Goal: Task Accomplishment & Management: Complete application form

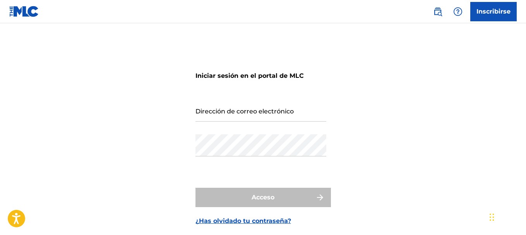
click at [485, 14] on font "Inscribirse" at bounding box center [493, 11] width 34 height 7
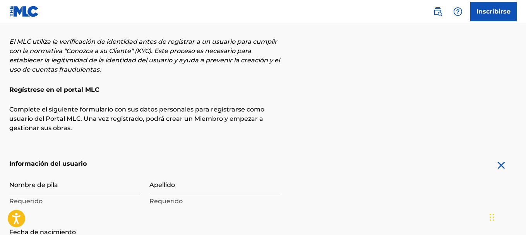
scroll to position [77, 0]
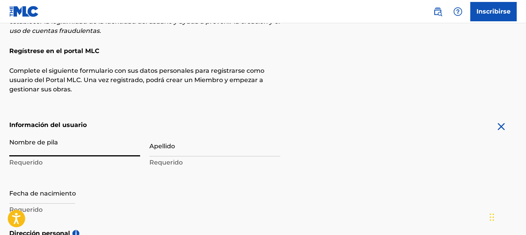
click at [88, 154] on input "Nombre de pila" at bounding box center [74, 145] width 131 height 22
type input "l"
type input "Sign up"
type input "[PERSON_NAME]"
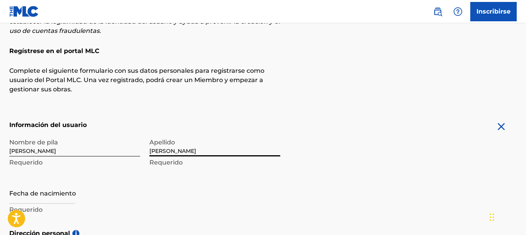
type input "[PERSON_NAME]"
select select "7"
select select "2025"
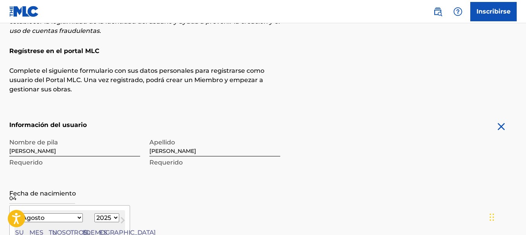
scroll to position [155, 0]
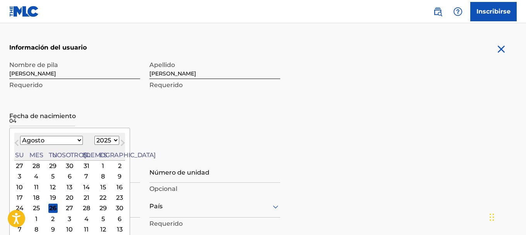
type input "04"
click at [58, 140] on select "Enero Febrero Marzo Abril Puede Junio Julio Agosto Septiembre Octubre Noviembre…" at bounding box center [51, 140] width 63 height 9
select select "8"
click at [20, 136] on select "Enero Febrero Marzo Abril Puede Junio Julio Agosto Septiembre Octubre Noviembre…" at bounding box center [51, 140] width 63 height 9
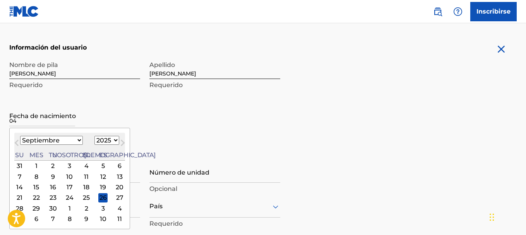
click at [94, 138] on select "1899 1900 1901 1902 1903 1904 1905 1906 1907 1908 1909 1910 1911 1912 1913 1914…" at bounding box center [106, 140] width 25 height 9
select select "1990"
click at [94, 136] on select "1899 1900 1901 1902 1903 1904 1905 1906 1907 1908 1909 1910 1911 1912 1913 1914…" at bounding box center [106, 140] width 25 height 9
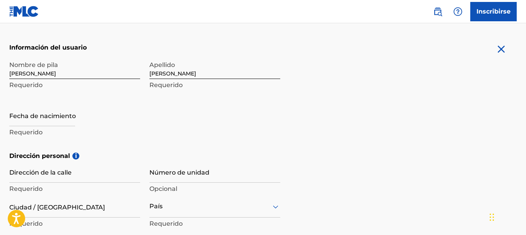
click at [318, 124] on form "Información del usuario Nombre de pila luis enrique Requerido Apellido jaquez n…" at bounding box center [262, 216] width 507 height 347
click at [34, 123] on input "text" at bounding box center [42, 115] width 66 height 22
select select "7"
select select "2025"
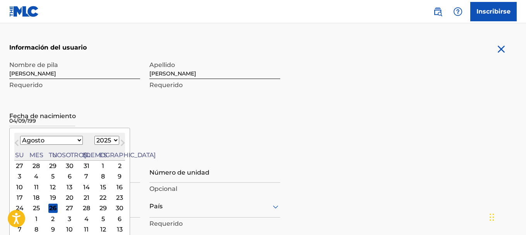
type input "04/09/1990"
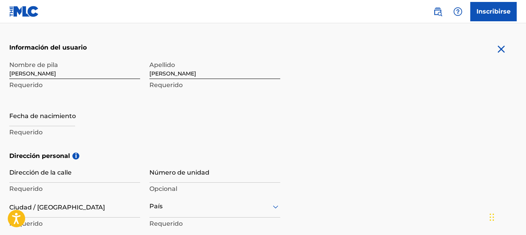
click at [372, 145] on form "Información del usuario Nombre de pila luis enrique Requerido Apellido jaquez n…" at bounding box center [262, 216] width 507 height 347
select select "7"
select select "2025"
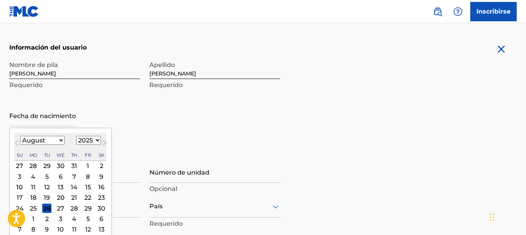
click at [39, 120] on input "text" at bounding box center [42, 115] width 66 height 22
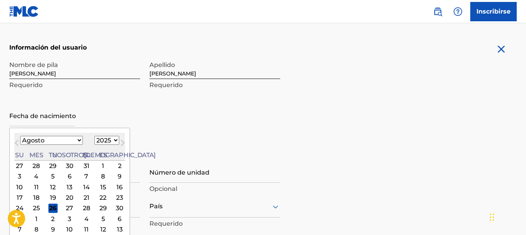
click at [26, 140] on select "Enero Febrero Marzo Abril Puede Junio Julio Agosto Septiembre Octubre Noviembre…" at bounding box center [51, 140] width 63 height 9
select select "8"
click at [20, 136] on select "Enero Febrero Marzo Abril Puede Junio Julio Agosto Septiembre Octubre Noviembre…" at bounding box center [51, 140] width 63 height 9
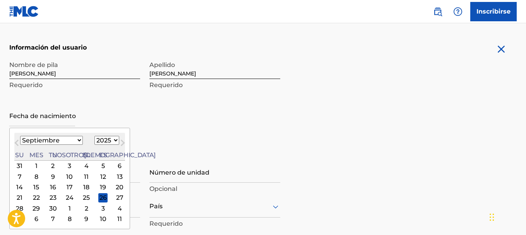
click at [94, 139] on select "1899 1900 1901 1902 1903 1904 1905 1906 1907 1908 1909 1910 1911 1912 1913 1914…" at bounding box center [106, 140] width 25 height 9
select select "1990"
click at [94, 136] on select "1899 1900 1901 1902 1903 1904 1905 1906 1907 1908 1909 1910 1911 1912 1913 1914…" at bounding box center [106, 140] width 25 height 9
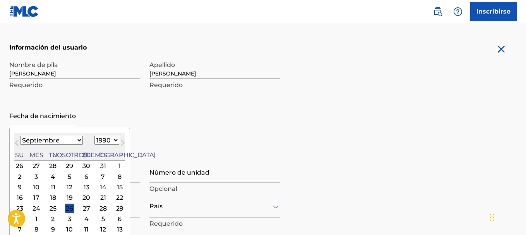
click at [82, 218] on div "4" at bounding box center [86, 218] width 9 height 9
type input "October 4 1990"
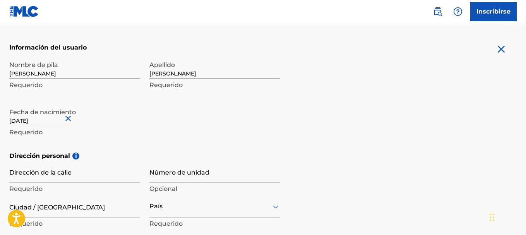
click at [36, 120] on input "October 4 1990" at bounding box center [42, 115] width 66 height 22
select select "9"
select select "1990"
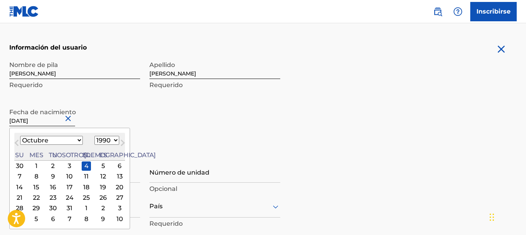
click at [53, 140] on select "Enero Febrero Marzo Abril Puede Junio Julio Agosto Septiembre Octubre Noviembre…" at bounding box center [51, 140] width 63 height 9
select select "8"
click at [20, 136] on select "Enero Febrero Marzo Abril Puede Junio Julio Agosto Septiembre Octubre Noviembre…" at bounding box center [51, 140] width 63 height 9
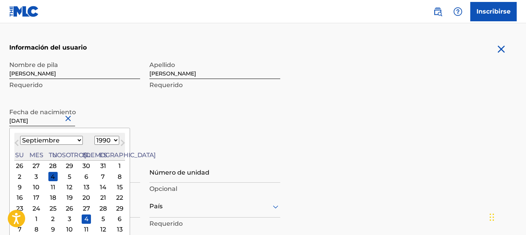
click at [48, 176] on div "4" at bounding box center [52, 176] width 9 height 9
type input "September 4 1990"
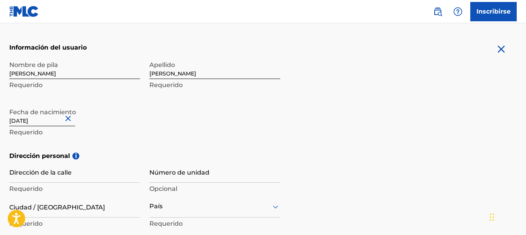
scroll to position [193, 0]
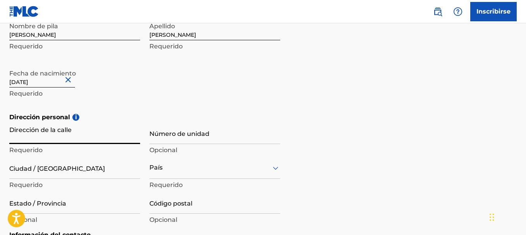
click at [85, 138] on input "Dirección de la calle" at bounding box center [74, 133] width 131 height 22
type input "cananea"
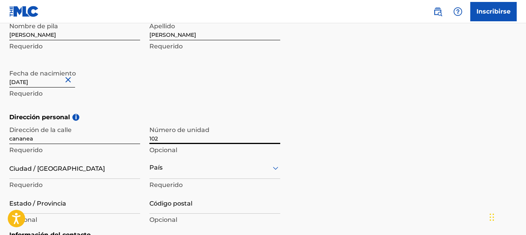
type input "102"
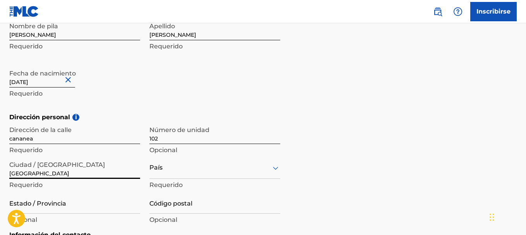
type input "[GEOGRAPHIC_DATA]"
click at [223, 175] on div "option , selected. Select is focused ,type to refine list, press Down to open t…" at bounding box center [214, 168] width 131 height 22
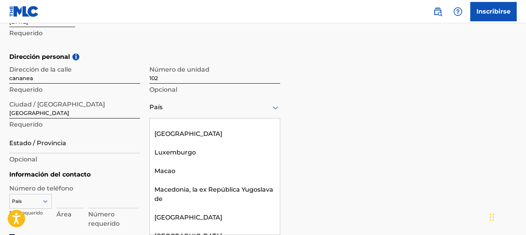
scroll to position [2359, 0]
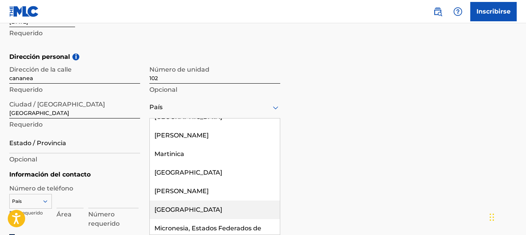
click at [207, 200] on div "[GEOGRAPHIC_DATA]" at bounding box center [215, 209] width 130 height 19
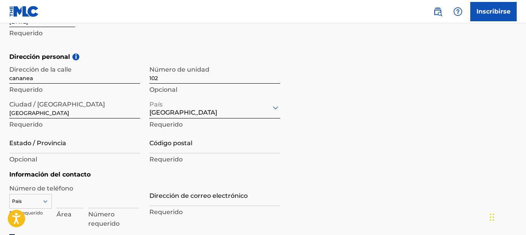
click at [208, 145] on input "Código postal" at bounding box center [214, 142] width 131 height 22
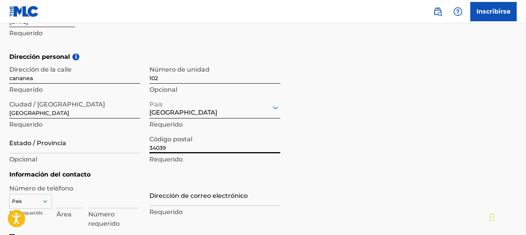
type input "34039"
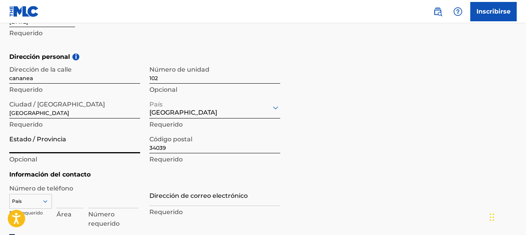
click at [68, 146] on input "Estado / Provincia" at bounding box center [74, 142] width 131 height 22
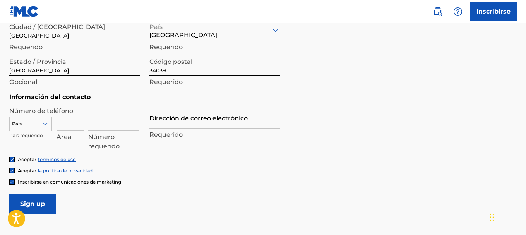
type input "[GEOGRAPHIC_DATA]"
click at [64, 123] on input at bounding box center [69, 120] width 27 height 22
click at [39, 123] on div "País" at bounding box center [30, 122] width 43 height 12
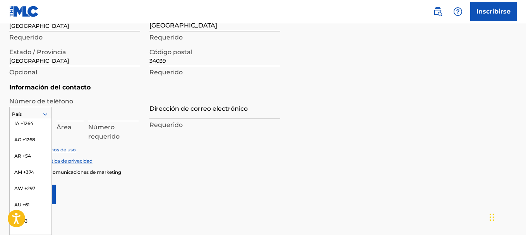
scroll to position [0, 0]
type input "mx"
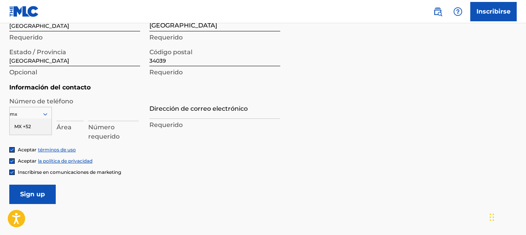
click at [32, 127] on div "MX +52" at bounding box center [31, 126] width 42 height 16
click at [59, 115] on input at bounding box center [69, 110] width 27 height 22
type input "618"
type input "1328162"
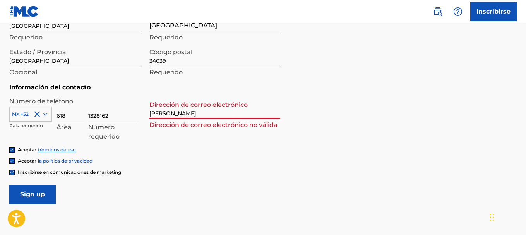
type input "[EMAIL_ADDRESS][DOMAIN_NAME]"
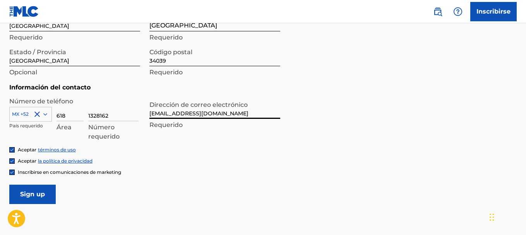
click at [36, 191] on input "Sign up" at bounding box center [32, 193] width 46 height 19
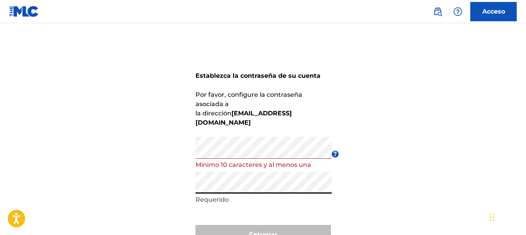
drag, startPoint x: 461, startPoint y: 114, endPoint x: 457, endPoint y: 106, distance: 8.8
click at [459, 109] on div "Establezca la contraseña de su cuenta Por favor, configure la contraseña asocia…" at bounding box center [263, 154] width 526 height 223
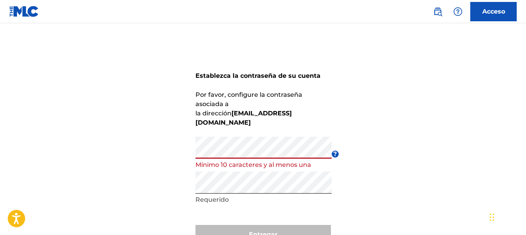
click at [99, 124] on div "Establezca la contraseña de su cuenta Por favor, configure la contraseña asocia…" at bounding box center [263, 154] width 526 height 223
click at [369, 174] on div "Establezca la contraseña de su cuenta Por favor, configure la contraseña asocia…" at bounding box center [263, 154] width 526 height 223
click at [375, 184] on div "Establezca la contraseña de su cuenta Por favor, configure la contraseña asocia…" at bounding box center [263, 154] width 526 height 223
click at [54, 128] on div "Establezca la contraseña de su cuenta Por favor, configure la contraseña asocia…" at bounding box center [263, 154] width 526 height 223
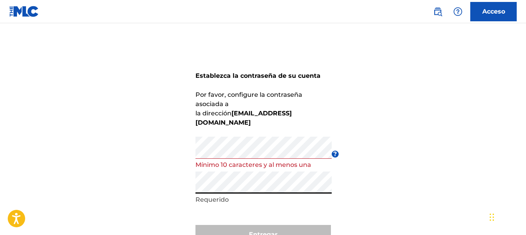
click at [390, 182] on div "Establezca la contraseña de su cuenta Por favor, configure la contraseña asocia…" at bounding box center [263, 154] width 526 height 223
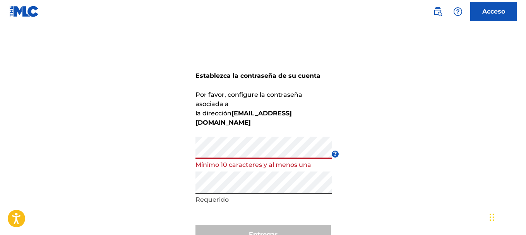
scroll to position [59, 0]
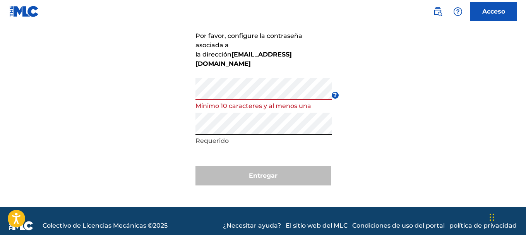
click at [86, 64] on div "Establezca la contraseña de su cuenta Por favor, configure la contraseña asocia…" at bounding box center [263, 95] width 526 height 223
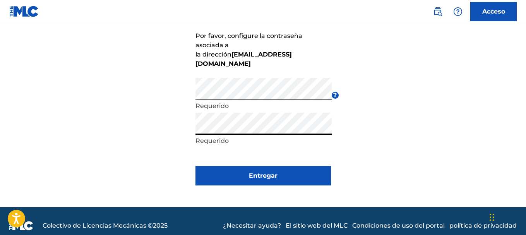
click at [118, 108] on div "Establezca la contraseña de su cuenta Por favor, configure la contraseña asocia…" at bounding box center [263, 95] width 526 height 223
click at [51, 97] on div "Establezca la contraseña de su cuenta Por favor, configure la contraseña asocia…" at bounding box center [263, 95] width 526 height 223
click at [261, 171] on font "Entregar" at bounding box center [263, 175] width 29 height 9
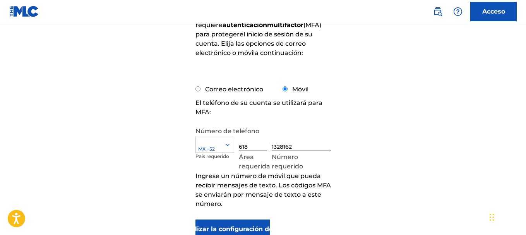
scroll to position [155, 0]
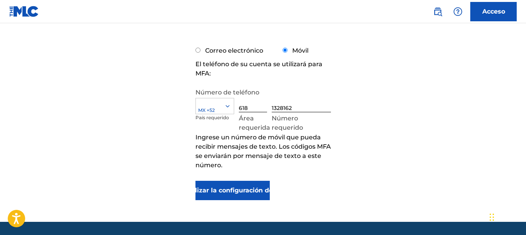
click at [220, 187] on font "Actualizar la configuración de MFA" at bounding box center [232, 189] width 113 height 7
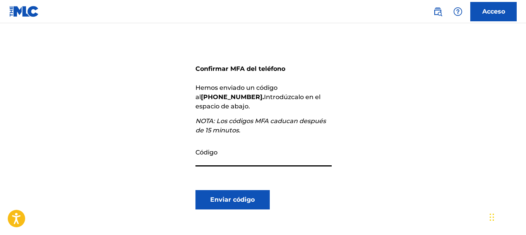
scroll to position [116, 0]
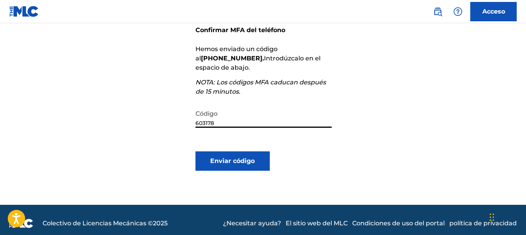
type input "603178"
click at [227, 156] on font "Enviar código" at bounding box center [232, 160] width 44 height 9
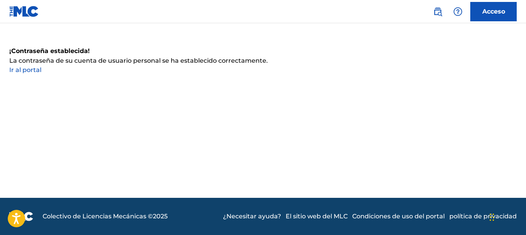
click at [492, 12] on font "Acceso" at bounding box center [493, 11] width 23 height 7
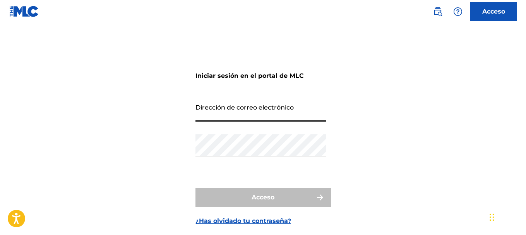
click at [240, 113] on input "Dirección de correo electrónico" at bounding box center [260, 110] width 131 height 22
type input "[EMAIL_ADDRESS][DOMAIN_NAME]"
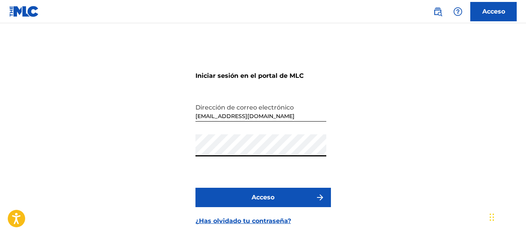
click at [195, 188] on button "Acceso" at bounding box center [262, 197] width 135 height 19
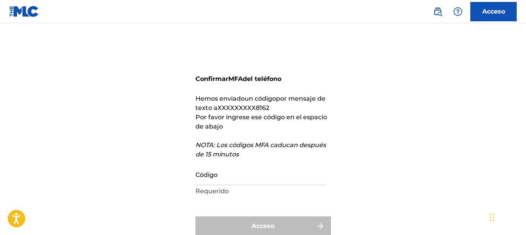
click at [234, 175] on input "Código" at bounding box center [260, 174] width 131 height 22
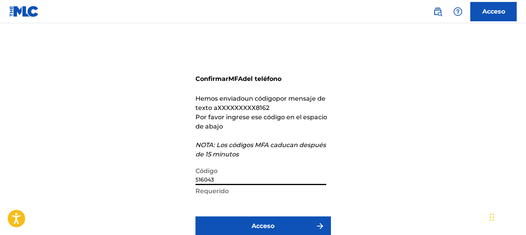
type input "516043"
click at [279, 220] on button "Acceso" at bounding box center [262, 225] width 135 height 19
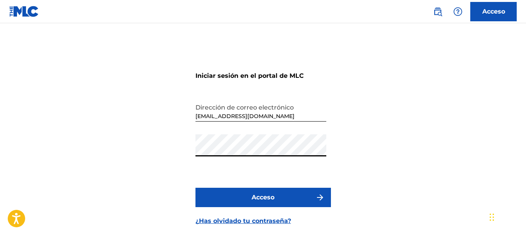
click at [195, 188] on button "Acceso" at bounding box center [262, 197] width 135 height 19
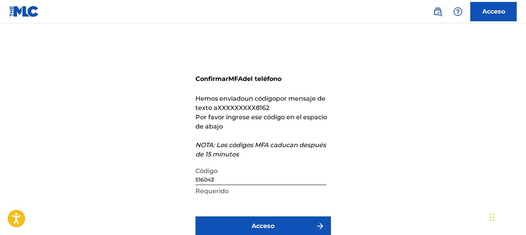
click at [265, 178] on input "516043" at bounding box center [260, 174] width 131 height 22
drag, startPoint x: 265, startPoint y: 178, endPoint x: 144, endPoint y: 167, distance: 121.9
click at [152, 171] on div "Confirmar MFA del teléfono Hemos enviado un código por mensaje de texto a XXXXX…" at bounding box center [263, 155] width 526 height 224
type input "541065"
click at [195, 216] on button "Acceso" at bounding box center [262, 225] width 135 height 19
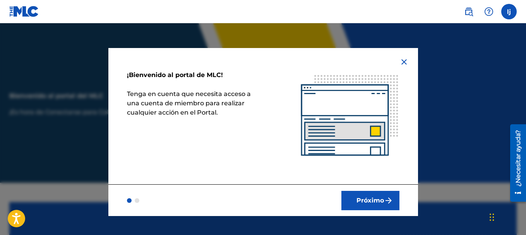
click at [380, 200] on font "Próximo" at bounding box center [369, 199] width 27 height 7
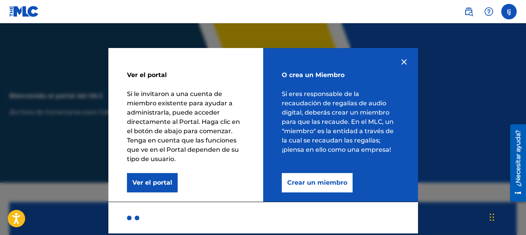
click at [338, 186] on font "Crear un miembro" at bounding box center [317, 182] width 60 height 9
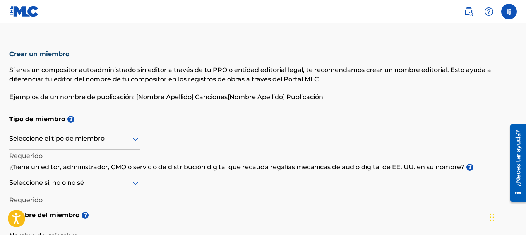
click at [116, 141] on div at bounding box center [74, 139] width 131 height 10
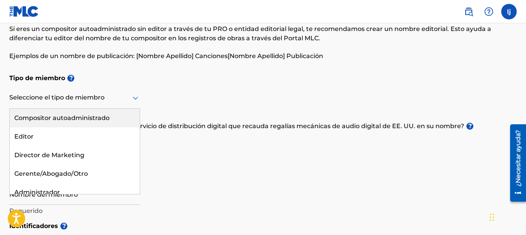
click at [106, 115] on font "Compositor autoadministrado" at bounding box center [61, 117] width 95 height 7
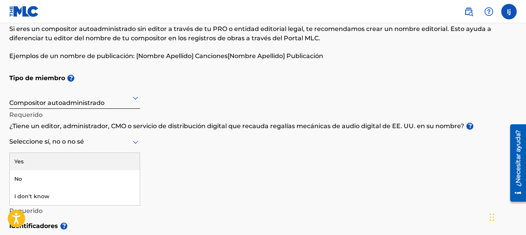
click at [121, 145] on div at bounding box center [74, 142] width 131 height 10
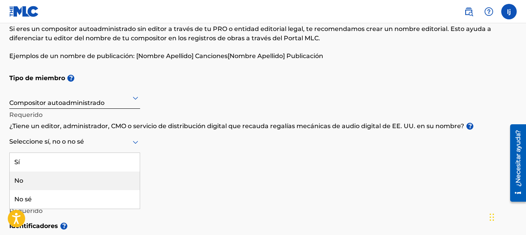
click at [24, 177] on div "No" at bounding box center [75, 180] width 130 height 19
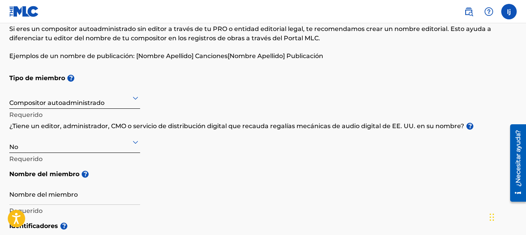
scroll to position [80, 0]
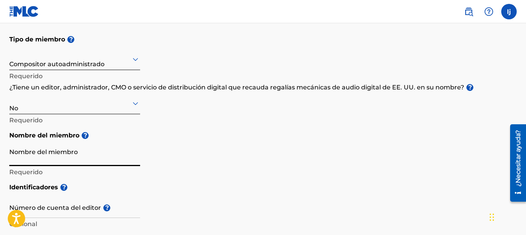
click at [75, 159] on input "Nombre del miembro" at bounding box center [74, 155] width 131 height 22
type input "[PERSON_NAME]"
type input "[GEOGRAPHIC_DATA]"
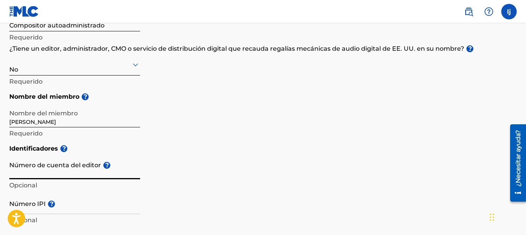
click at [61, 171] on input "Número de cuenta del editor ?" at bounding box center [74, 168] width 131 height 22
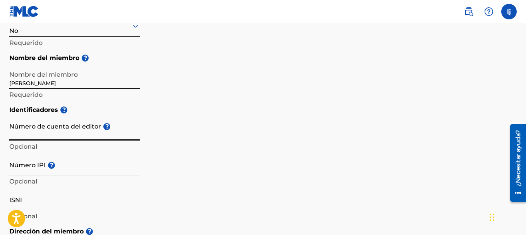
scroll to position [234, 0]
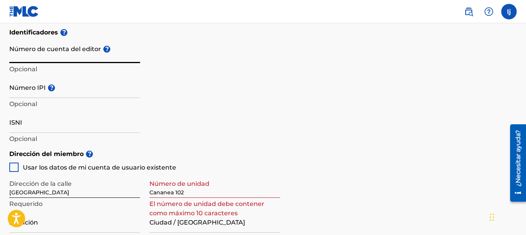
click at [26, 119] on input "ISNI" at bounding box center [74, 122] width 131 height 22
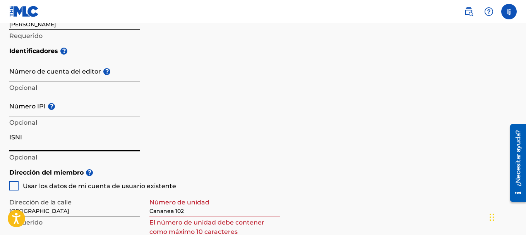
scroll to position [0, 0]
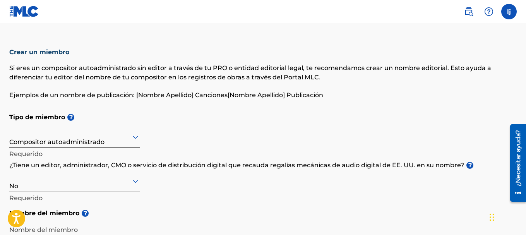
click at [71, 139] on div at bounding box center [74, 137] width 131 height 10
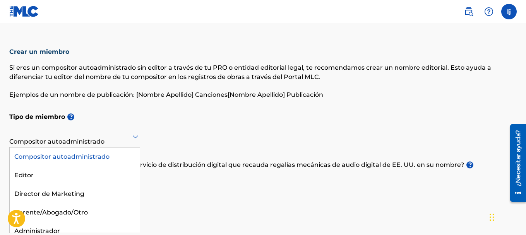
scroll to position [41, 0]
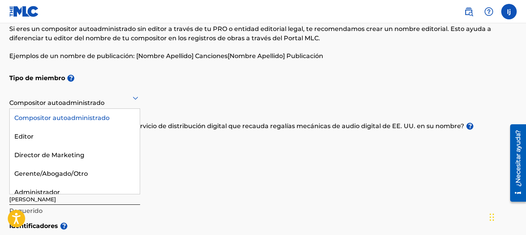
click at [175, 160] on div "Tipo de miembro ? Hay 5 resultados disponibles. Use las teclas Arriba y Abajo p…" at bounding box center [262, 144] width 507 height 148
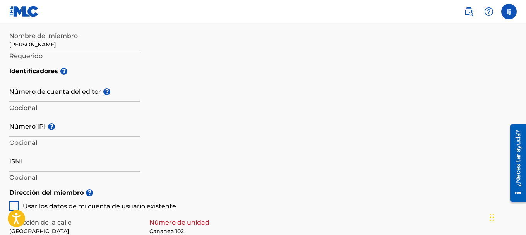
scroll to position [273, 0]
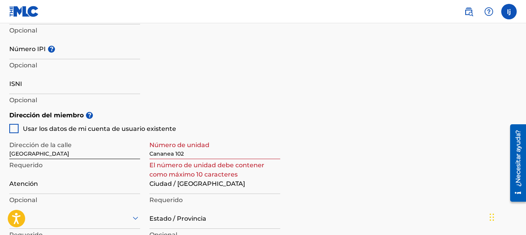
click at [206, 154] on input "Cananea 102" at bounding box center [214, 148] width 131 height 22
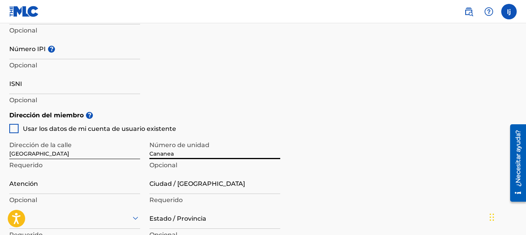
type input "Cananea"
click at [51, 193] on input "Atención" at bounding box center [74, 183] width 131 height 22
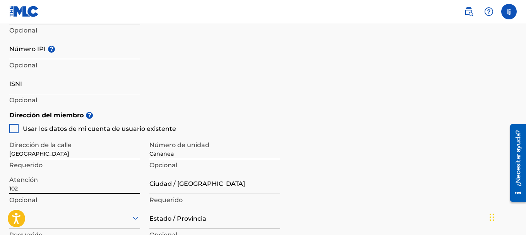
type input "102"
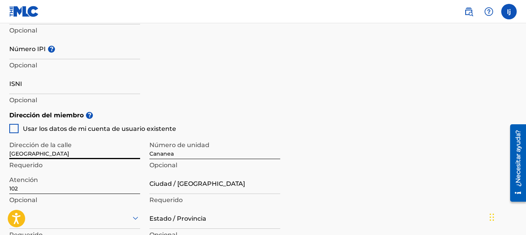
drag, startPoint x: 118, startPoint y: 156, endPoint x: 0, endPoint y: 177, distance: 119.5
click at [0, 177] on div "Crear un miembro Si eres un compositor autoadministrado sin editor a través de …" at bounding box center [263, 81] width 526 height 622
click at [12, 129] on div at bounding box center [13, 128] width 9 height 9
type input "cananea"
type input "[GEOGRAPHIC_DATA]"
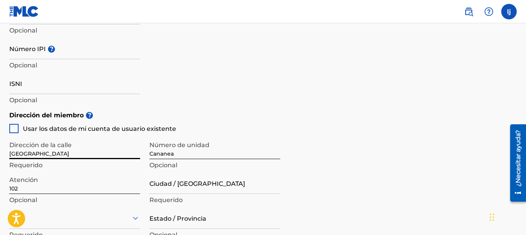
type input "[GEOGRAPHIC_DATA]"
type input "34039"
type input "618"
type input "1328162"
type input "[EMAIL_ADDRESS][DOMAIN_NAME]"
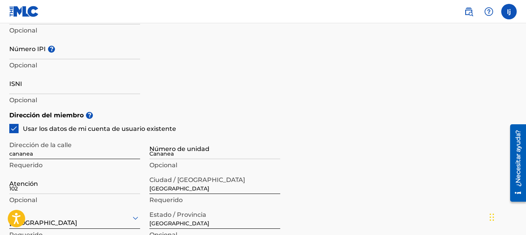
click at [273, 126] on div "Dirección del miembro ? Usar los datos de mi cuenta de usuario existente Direcc…" at bounding box center [262, 195] width 507 height 177
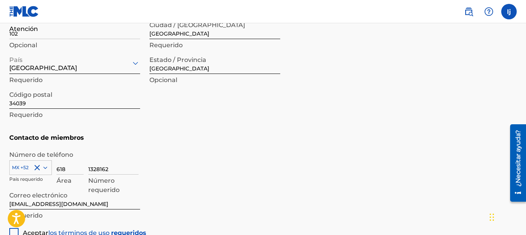
scroll to position [505, 0]
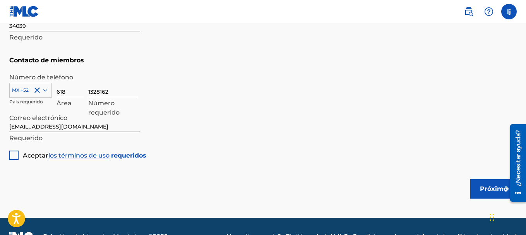
click at [13, 150] on div "Aceptar los términos de uso requeridos" at bounding box center [77, 152] width 137 height 15
click at [14, 155] on div at bounding box center [13, 154] width 9 height 9
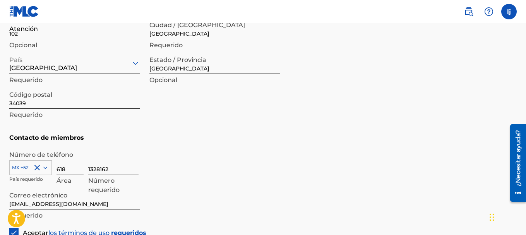
scroll to position [525, 0]
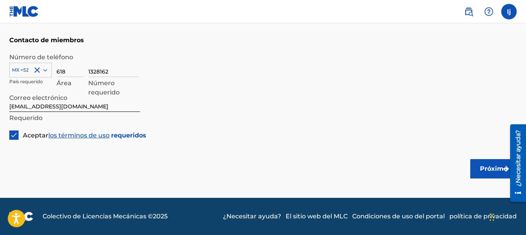
click at [483, 166] on font "Próximo" at bounding box center [493, 168] width 27 height 7
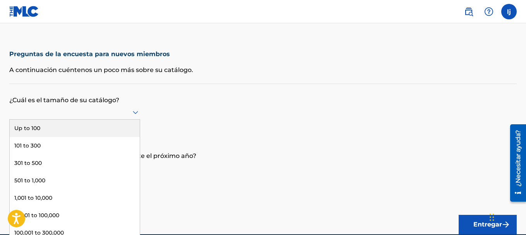
scroll to position [1, 0]
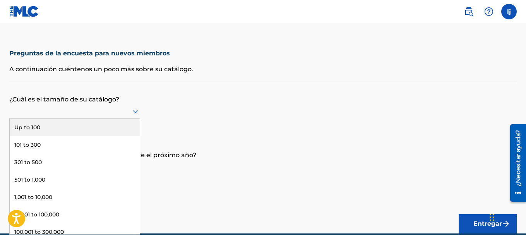
click at [90, 109] on div at bounding box center [74, 111] width 131 height 10
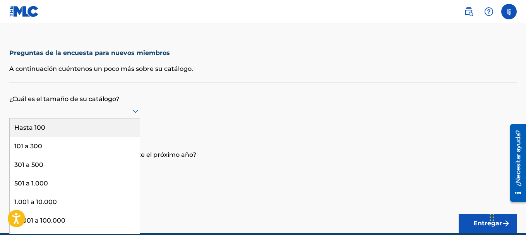
click at [78, 128] on div "Hasta 100" at bounding box center [75, 127] width 130 height 19
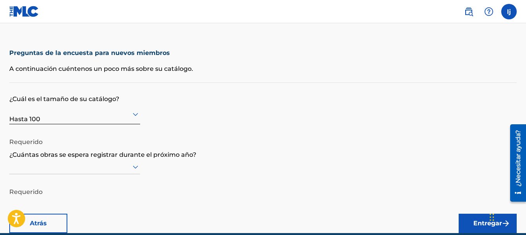
scroll to position [36, 0]
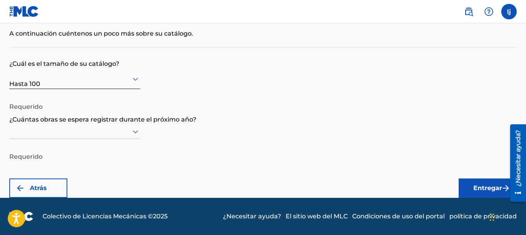
click at [113, 139] on div at bounding box center [74, 131] width 131 height 15
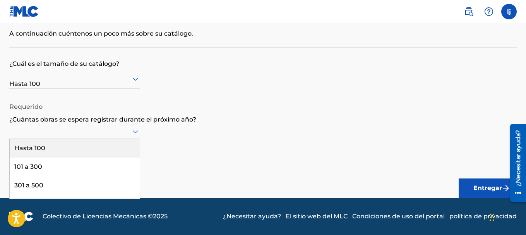
click at [59, 149] on div "Hasta 100" at bounding box center [75, 148] width 130 height 19
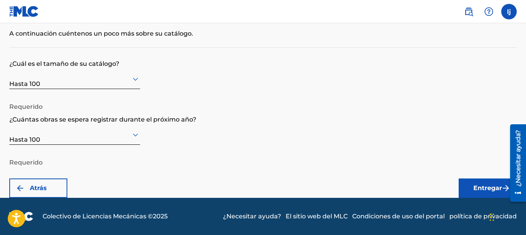
click at [476, 183] on button "Entregar" at bounding box center [487, 187] width 58 height 19
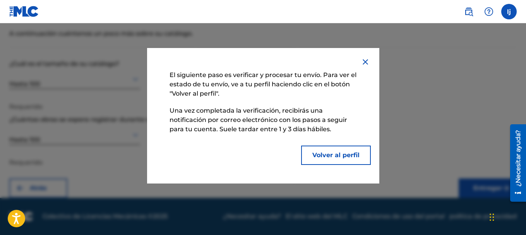
click at [322, 152] on font "Volver al perfil" at bounding box center [335, 154] width 47 height 7
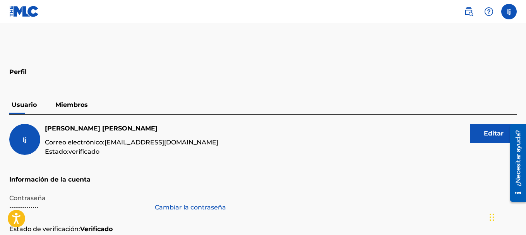
click at [77, 103] on font "Miembros" at bounding box center [71, 104] width 32 height 7
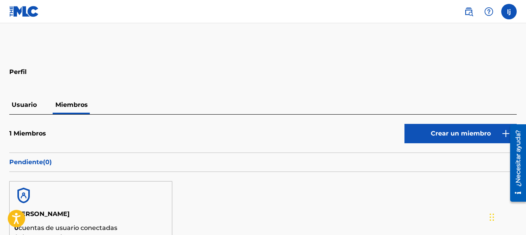
click at [466, 9] on img at bounding box center [468, 11] width 9 height 9
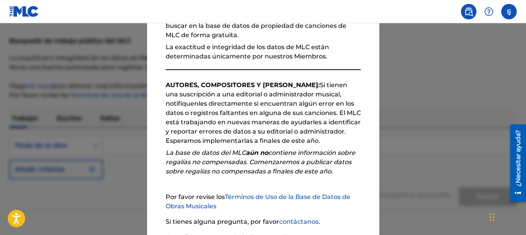
scroll to position [133, 0]
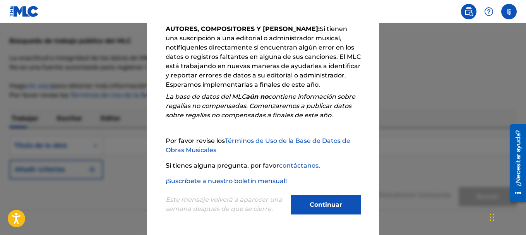
click at [312, 207] on font "Continuar" at bounding box center [325, 204] width 32 height 7
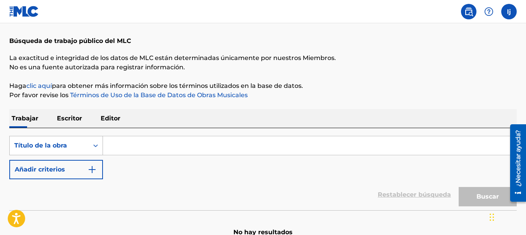
click at [92, 146] on icon "Formulario de búsqueda" at bounding box center [96, 146] width 8 height 8
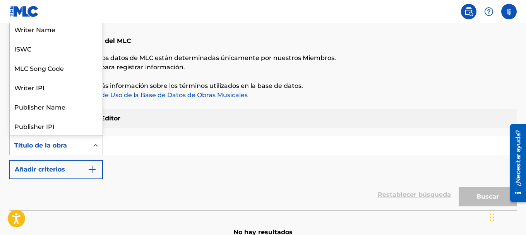
scroll to position [39, 0]
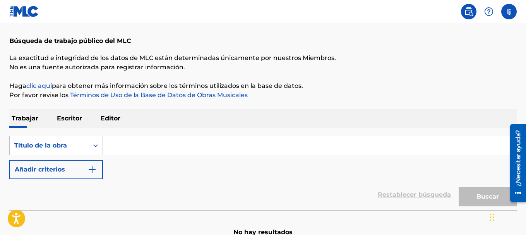
click at [176, 160] on div "Búsqueda con criterios f498e31a-a5b2-4a80-b8a6-a3018d6f1901 Título de la obra A…" at bounding box center [262, 157] width 507 height 43
click at [138, 144] on input "Formulario de búsqueda" at bounding box center [309, 145] width 413 height 19
click at [70, 115] on font "Escritor" at bounding box center [69, 117] width 25 height 7
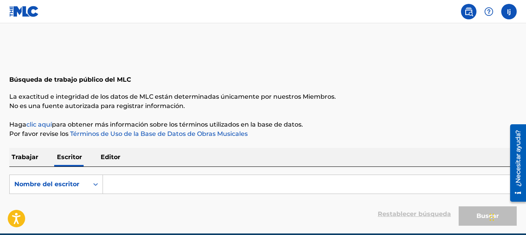
click at [130, 180] on input "Formulario de búsqueda" at bounding box center [309, 184] width 413 height 19
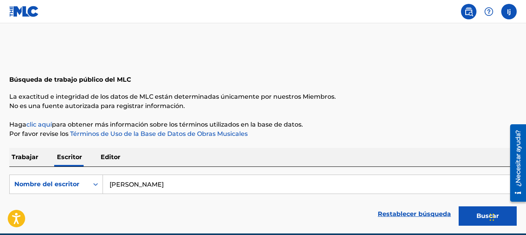
type input "[PERSON_NAME]"
click at [458, 206] on button "Buscar" at bounding box center [487, 215] width 58 height 19
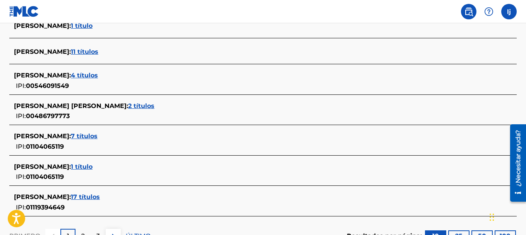
scroll to position [372, 0]
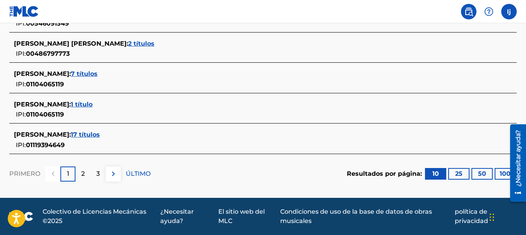
click at [100, 133] on font "17 títulos" at bounding box center [85, 134] width 29 height 7
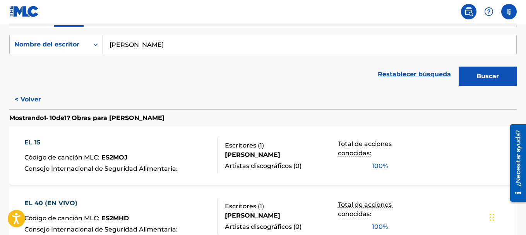
scroll to position [101, 0]
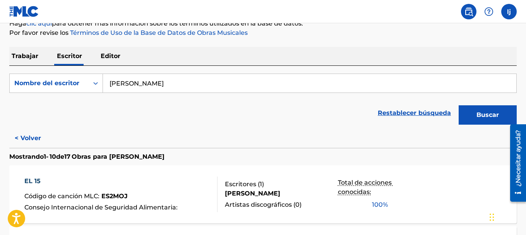
click at [32, 177] on font "EL 15" at bounding box center [32, 180] width 16 height 7
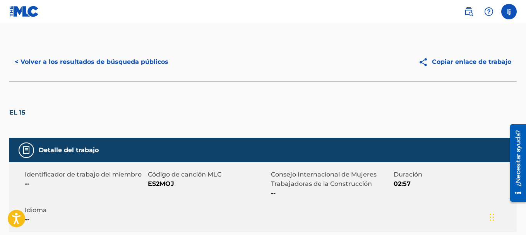
click at [77, 65] on font "< Volver a los resultados de búsqueda públicos" at bounding box center [92, 61] width 154 height 9
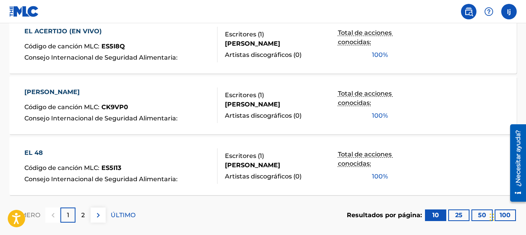
scroll to position [714, 0]
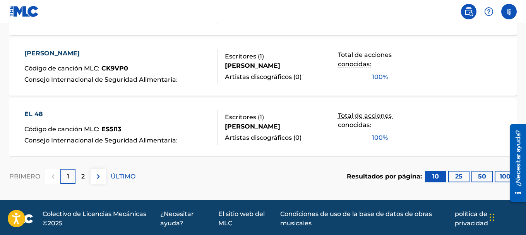
click at [85, 178] on div "2" at bounding box center [82, 176] width 15 height 15
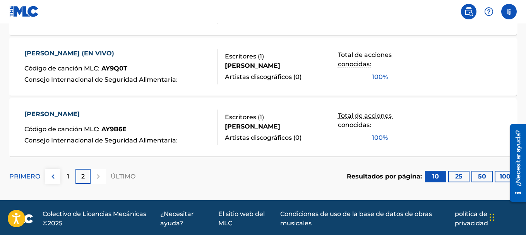
scroll to position [534, 0]
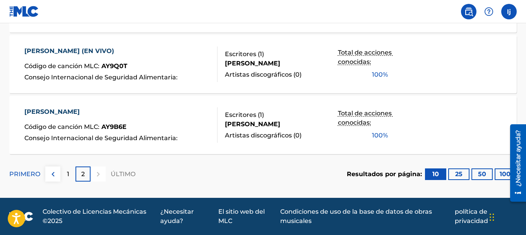
click at [62, 109] on font "[PERSON_NAME]" at bounding box center [51, 111] width 55 height 7
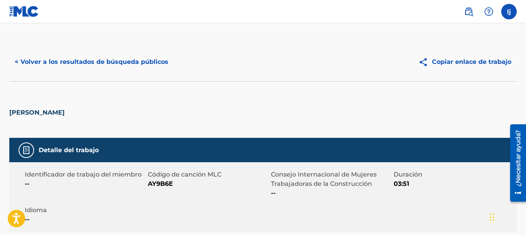
click at [43, 60] on font "< Volver a los resultados de búsqueda públicos" at bounding box center [92, 61] width 154 height 7
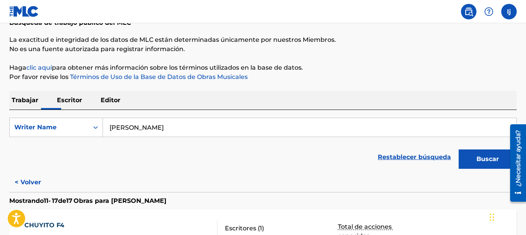
scroll to position [134, 0]
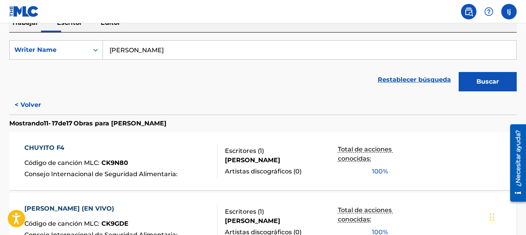
click at [38, 103] on font "< Volver" at bounding box center [28, 104] width 26 height 7
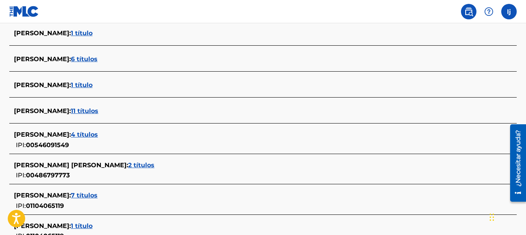
scroll to position [328, 0]
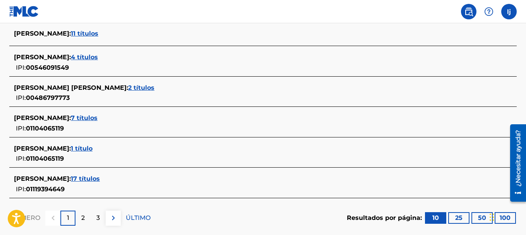
click at [82, 212] on div "2" at bounding box center [82, 217] width 15 height 15
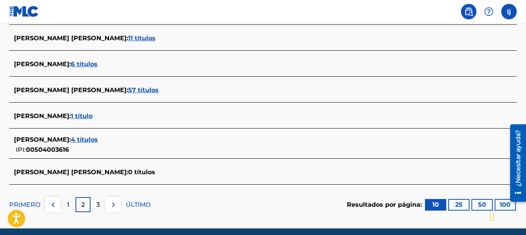
click at [93, 203] on div "3" at bounding box center [97, 204] width 15 height 15
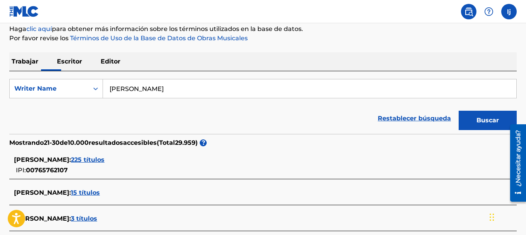
scroll to position [57, 0]
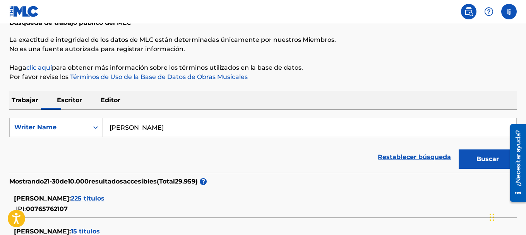
click at [132, 126] on input "[PERSON_NAME]" at bounding box center [309, 127] width 413 height 19
type input "[PERSON_NAME]"
click at [458, 149] on button "Buscar" at bounding box center [487, 158] width 58 height 19
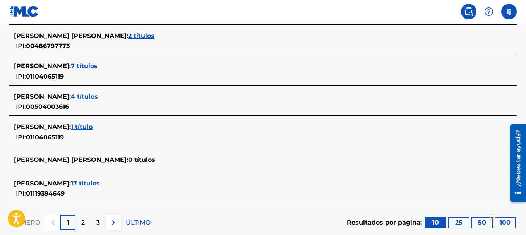
scroll to position [366, 0]
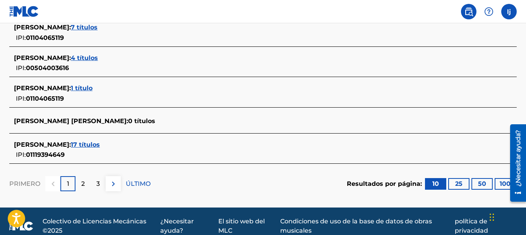
click at [79, 185] on div "2" at bounding box center [82, 183] width 15 height 15
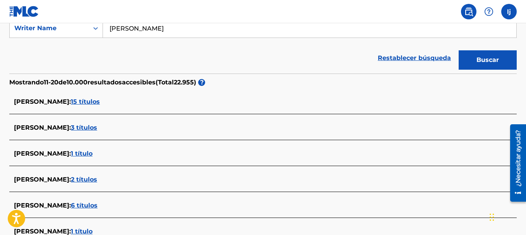
scroll to position [117, 0]
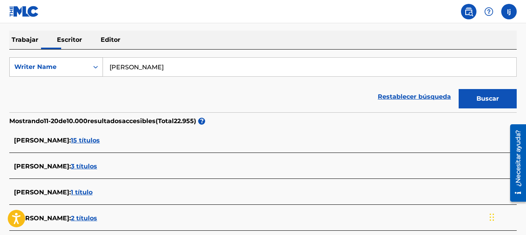
click at [65, 65] on div "Writer Name" at bounding box center [49, 66] width 70 height 9
click at [55, 89] on div "Writer IPI" at bounding box center [56, 86] width 93 height 19
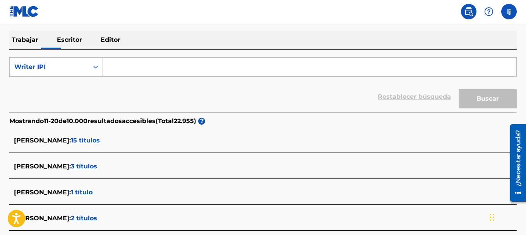
click at [143, 71] on input "Formulario de búsqueda" at bounding box center [309, 67] width 413 height 19
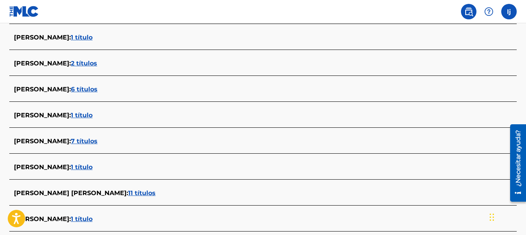
scroll to position [1, 0]
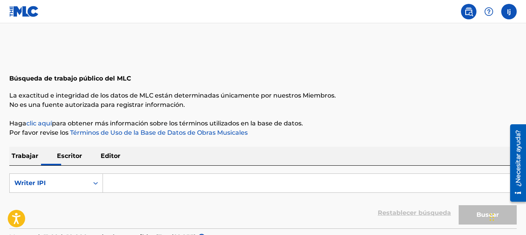
click at [120, 186] on input "Formulario de búsqueda" at bounding box center [309, 183] width 413 height 19
paste input "01119394747"
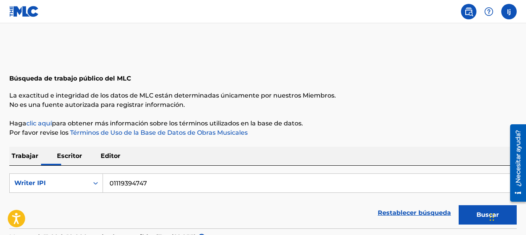
click at [466, 210] on button "Buscar" at bounding box center [487, 214] width 58 height 19
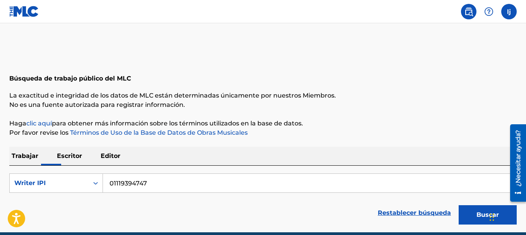
scroll to position [36, 0]
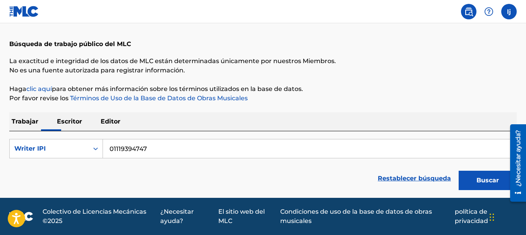
click at [478, 177] on font "Buscar" at bounding box center [487, 179] width 22 height 7
click at [137, 149] on input "01119394747" at bounding box center [309, 148] width 413 height 19
paste input "845"
type input "01119394845"
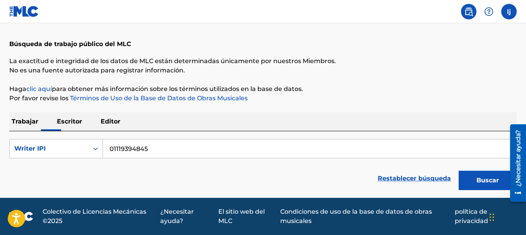
click at [484, 173] on button "Buscar" at bounding box center [487, 180] width 58 height 19
click at [77, 123] on font "Escritor" at bounding box center [69, 121] width 25 height 7
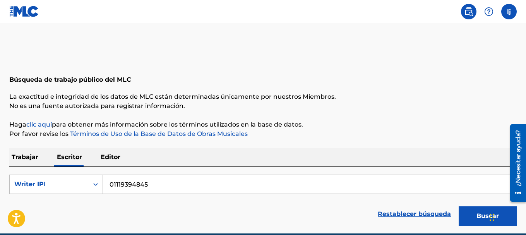
click at [465, 215] on button "Buscar" at bounding box center [487, 215] width 58 height 19
click at [118, 155] on font "Editor" at bounding box center [111, 156] width 20 height 7
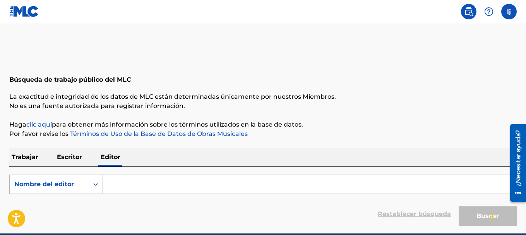
click at [70, 189] on div "Nombre del editor" at bounding box center [49, 184] width 79 height 15
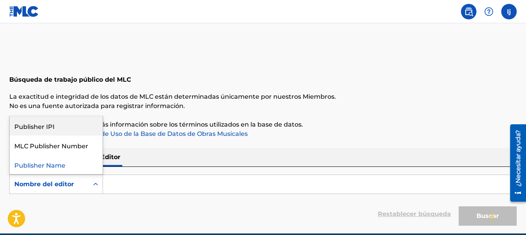
click at [79, 127] on div "Publisher IPI" at bounding box center [56, 125] width 93 height 19
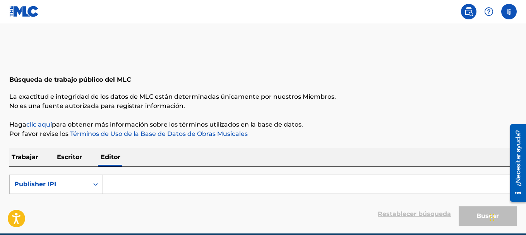
click at [118, 178] on input "Formulario de búsqueda" at bounding box center [309, 184] width 413 height 19
paste input "01119394845"
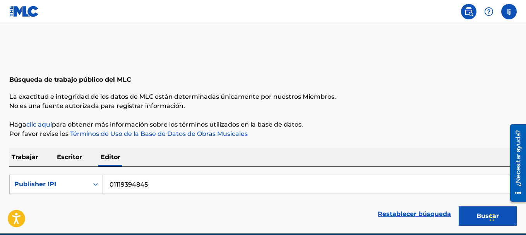
type input "01119394845"
click at [461, 215] on button "Buscar" at bounding box center [487, 215] width 58 height 19
click at [60, 152] on p "Escritor" at bounding box center [70, 157] width 30 height 19
click at [46, 183] on font "Escritor IPI" at bounding box center [32, 183] width 36 height 7
click at [131, 189] on input "01119394845" at bounding box center [309, 184] width 413 height 19
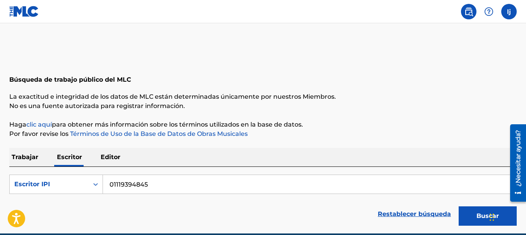
click at [131, 189] on input "01119394845" at bounding box center [309, 184] width 413 height 19
paste input "649"
type input "01119394649"
click at [463, 210] on button "Buscar" at bounding box center [487, 215] width 58 height 19
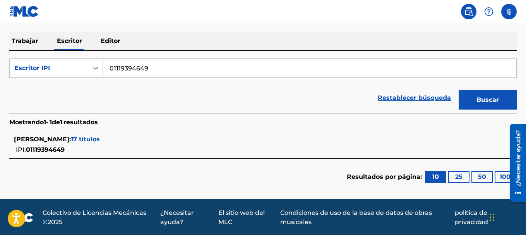
scroll to position [77, 0]
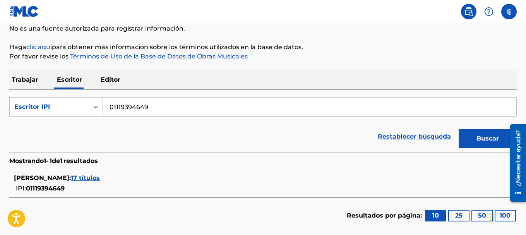
click at [167, 106] on input "01119394649" at bounding box center [309, 106] width 413 height 19
click at [64, 111] on div "Escritor IPI" at bounding box center [49, 106] width 70 height 9
click at [55, 128] on div "Writer Name" at bounding box center [56, 125] width 93 height 19
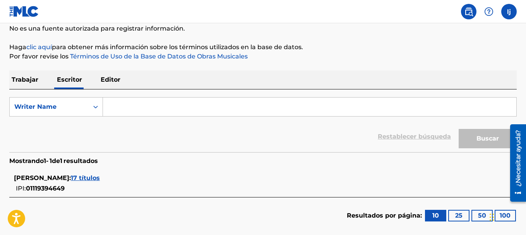
click at [135, 113] on input "Formulario de búsqueda" at bounding box center [309, 106] width 413 height 19
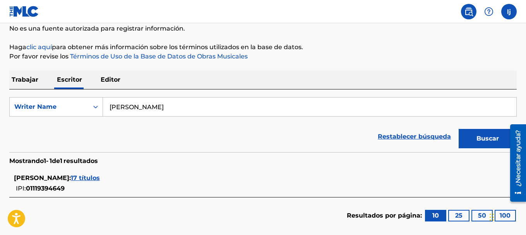
type input "[PERSON_NAME]"
click at [492, 137] on font "Buscar" at bounding box center [487, 138] width 22 height 7
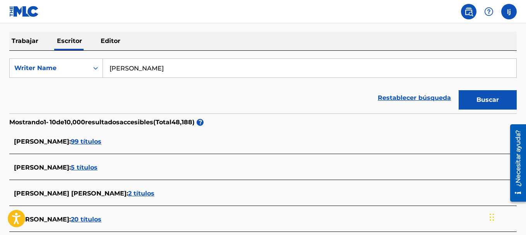
scroll to position [155, 0]
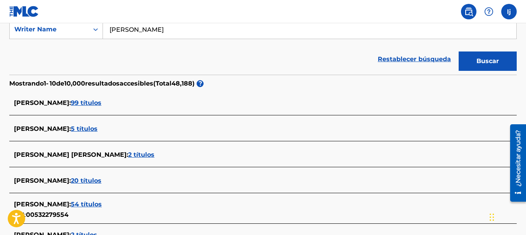
click at [101, 100] on font "99 títulos" at bounding box center [86, 102] width 31 height 7
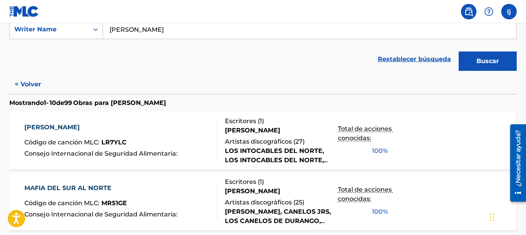
scroll to position [193, 0]
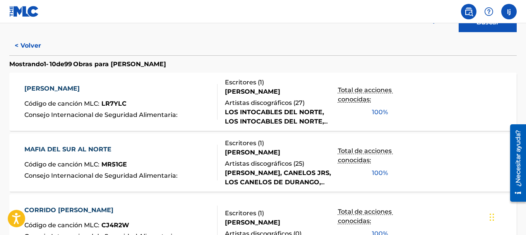
click at [68, 87] on font "[PERSON_NAME]" at bounding box center [51, 88] width 55 height 7
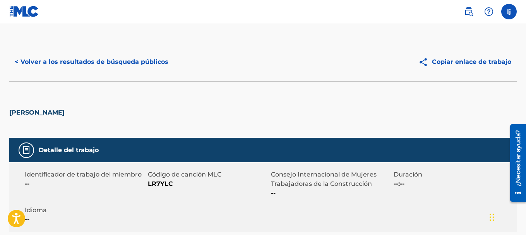
click at [35, 61] on font "< Volver a los resultados de búsqueda públicos" at bounding box center [92, 61] width 154 height 7
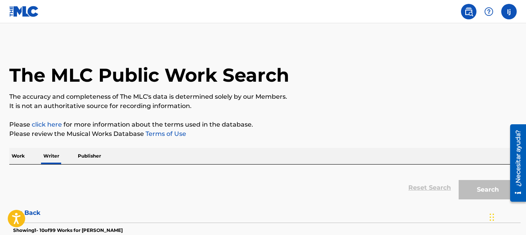
scroll to position [57, 0]
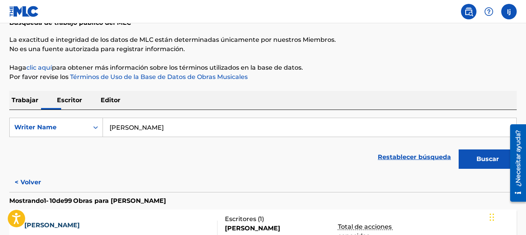
click at [26, 100] on font "Trabajar" at bounding box center [25, 99] width 27 height 7
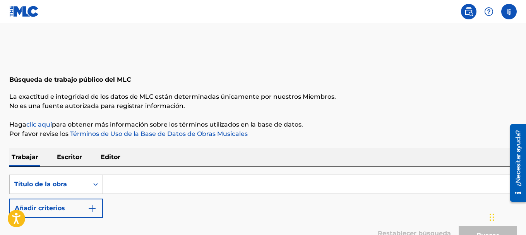
scroll to position [39, 0]
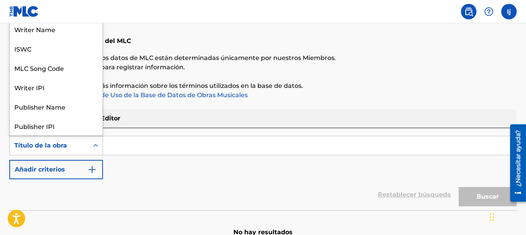
click at [90, 146] on div "Formulario de búsqueda" at bounding box center [96, 145] width 14 height 14
click at [147, 186] on div "Restablecer búsqueda Buscar" at bounding box center [262, 194] width 507 height 31
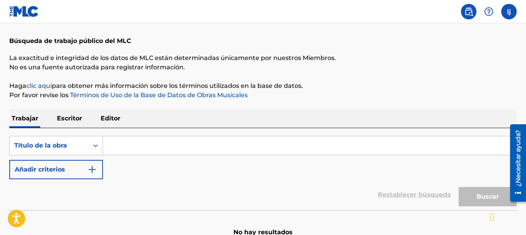
click at [78, 169] on button "Añadir criterios" at bounding box center [56, 169] width 94 height 19
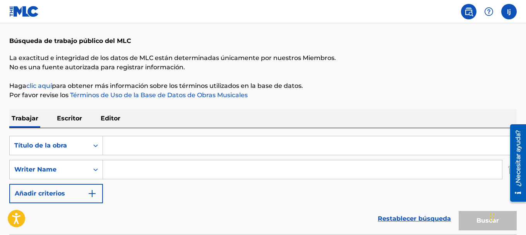
click at [108, 148] on input "Formulario de búsqueda" at bounding box center [309, 145] width 413 height 19
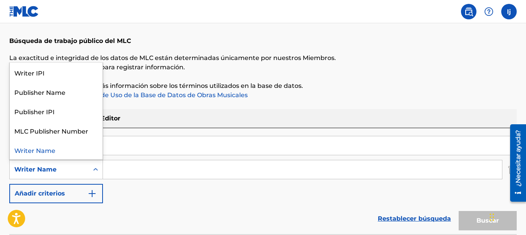
click at [95, 170] on icon "Formulario de búsqueda" at bounding box center [95, 169] width 5 height 3
click at [145, 137] on input "Formulario de búsqueda" at bounding box center [309, 145] width 413 height 19
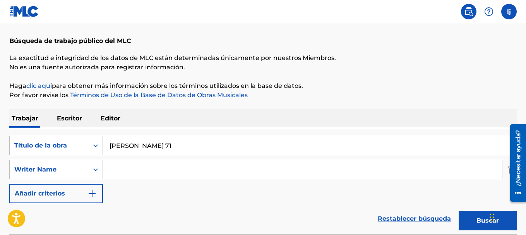
click at [474, 217] on button "Buscar" at bounding box center [487, 220] width 58 height 19
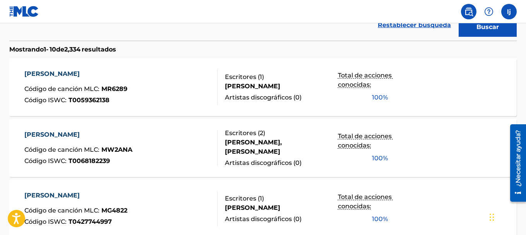
scroll to position [0, 0]
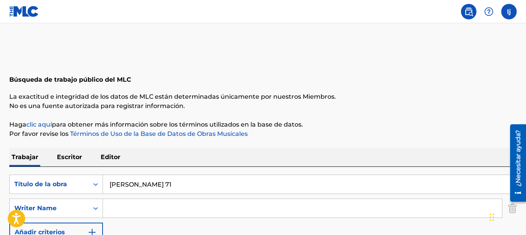
drag, startPoint x: 168, startPoint y: 178, endPoint x: 126, endPoint y: 185, distance: 42.3
click at [130, 186] on input "[PERSON_NAME] 71" at bounding box center [309, 184] width 413 height 19
drag, startPoint x: 126, startPoint y: 185, endPoint x: 118, endPoint y: 182, distance: 8.6
click at [118, 182] on input "[PERSON_NAME] 71" at bounding box center [309, 184] width 413 height 19
type input "m"
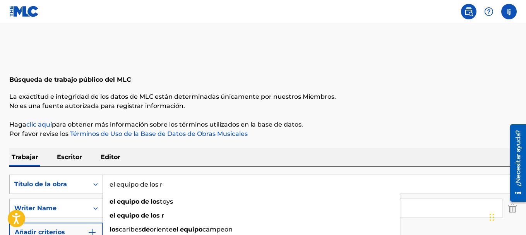
type input "el equipo de los r"
click at [391, 121] on p "Haga clic aquí para obtener más información sobre los términos utilizados en la…" at bounding box center [262, 124] width 507 height 9
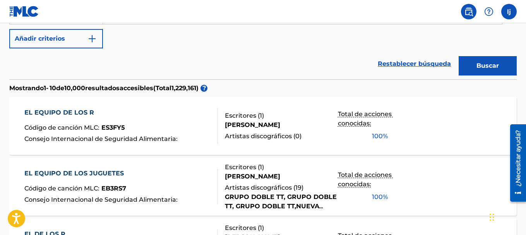
scroll to position [271, 0]
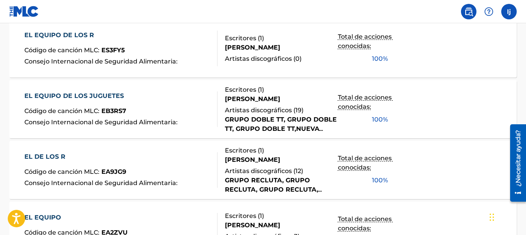
click at [74, 33] on font "EL EQUIPO DE LOS R" at bounding box center [59, 34] width 70 height 7
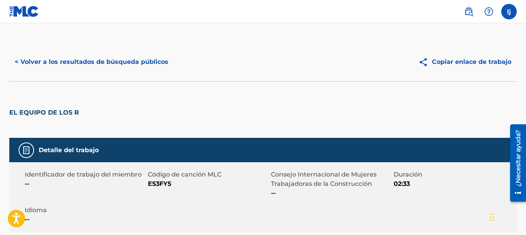
click at [59, 65] on font "< Volver a los resultados de búsqueda públicos" at bounding box center [92, 61] width 154 height 7
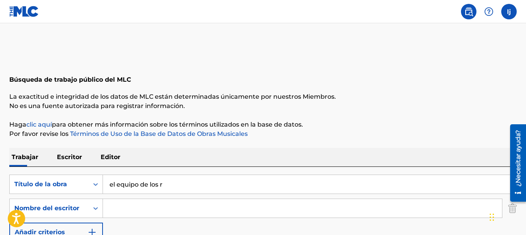
scroll to position [77, 0]
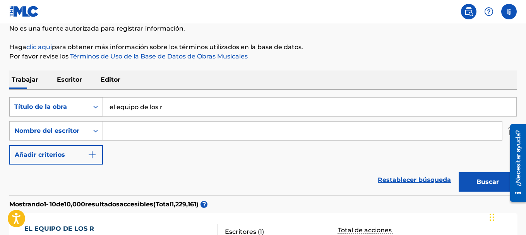
drag, startPoint x: 169, startPoint y: 103, endPoint x: 31, endPoint y: 102, distance: 138.8
click at [38, 105] on div "Búsqueda con criterios f498e31a-a5b2-4a80-b8a6-a3018d6f1901 Título de la obra e…" at bounding box center [262, 106] width 507 height 19
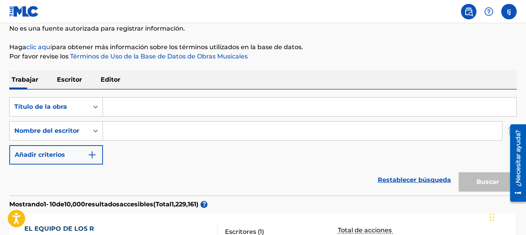
click at [125, 124] on input "Formulario de búsqueda" at bounding box center [302, 130] width 399 height 19
type input "[PERSON_NAME]"
click at [243, 167] on div "Restablecer búsqueda Buscar" at bounding box center [262, 179] width 507 height 31
click at [71, 81] on font "Escritor" at bounding box center [69, 79] width 25 height 7
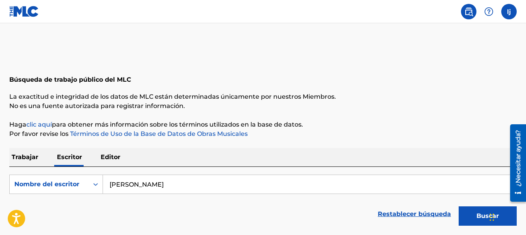
click at [125, 183] on input "[PERSON_NAME]" at bounding box center [309, 184] width 413 height 19
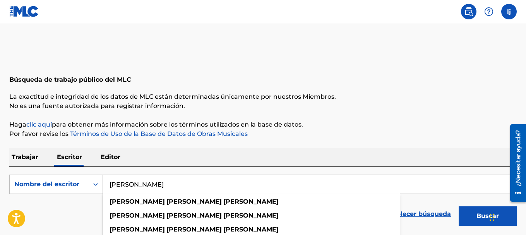
click at [125, 183] on input "[PERSON_NAME]" at bounding box center [309, 184] width 413 height 19
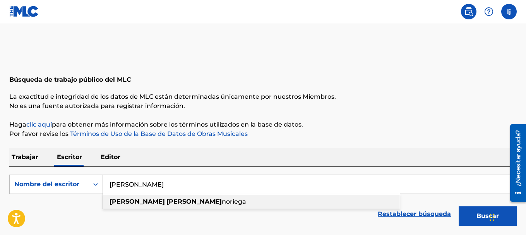
click at [166, 201] on strong "[PERSON_NAME]" at bounding box center [193, 201] width 55 height 7
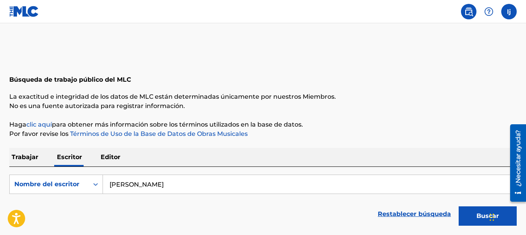
click at [468, 213] on button "Buscar" at bounding box center [487, 215] width 58 height 19
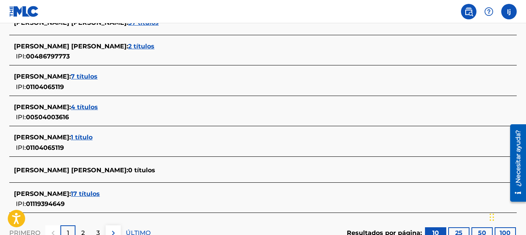
scroll to position [356, 0]
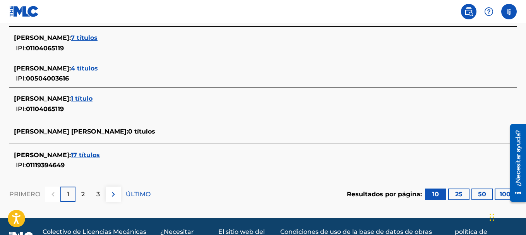
click at [86, 193] on div "2" at bounding box center [82, 193] width 15 height 15
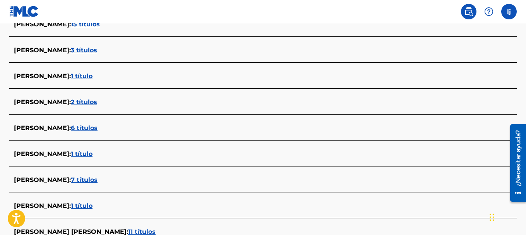
scroll to position [156, 0]
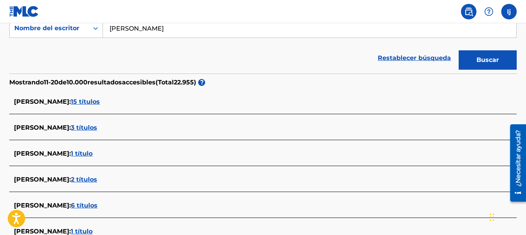
click at [160, 28] on input "[PERSON_NAME]" at bounding box center [309, 28] width 413 height 19
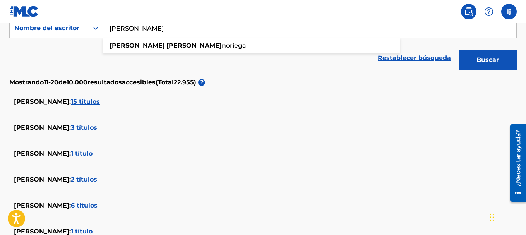
type input "[PERSON_NAME]"
click at [458, 50] on button "Buscar" at bounding box center [487, 59] width 58 height 19
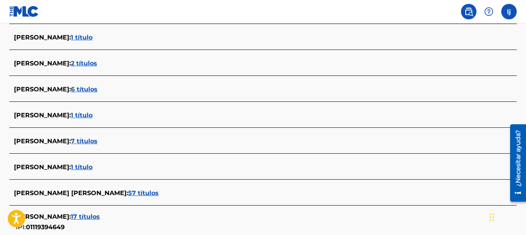
scroll to position [349, 0]
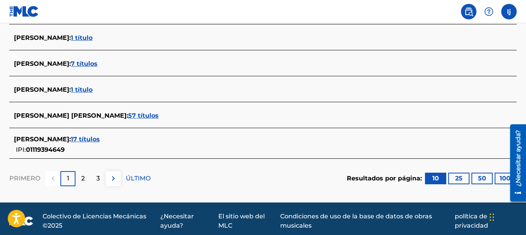
click at [83, 178] on font "2" at bounding box center [82, 177] width 3 height 7
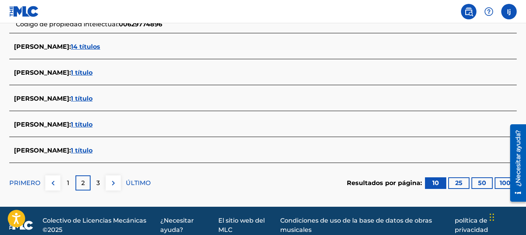
click at [96, 178] on p "3" at bounding box center [97, 182] width 3 height 9
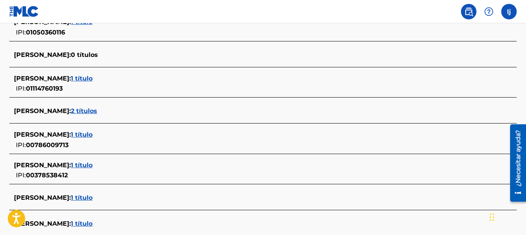
scroll to position [367, 0]
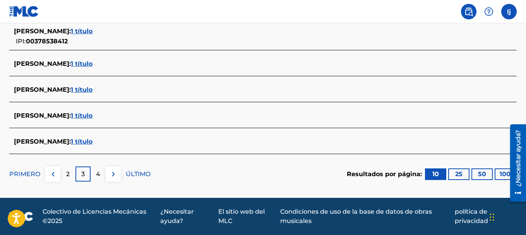
click at [73, 174] on div "2" at bounding box center [67, 173] width 15 height 15
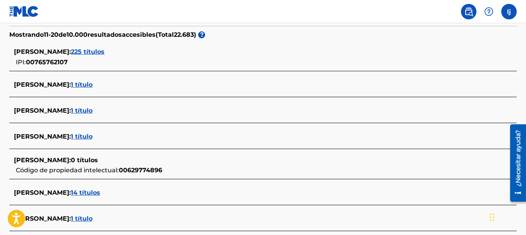
scroll to position [319, 0]
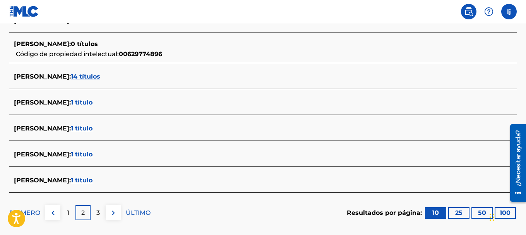
click at [73, 214] on div "1" at bounding box center [67, 212] width 15 height 15
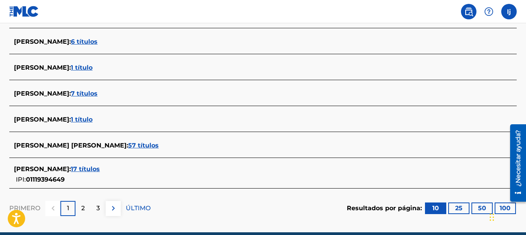
click at [100, 167] on font "17 títulos" at bounding box center [85, 168] width 29 height 7
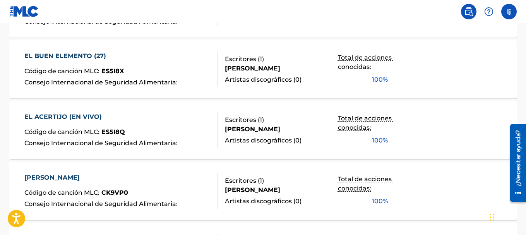
scroll to position [706, 0]
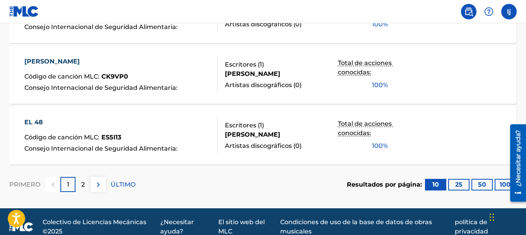
click at [113, 135] on font "ES5I13" at bounding box center [111, 136] width 20 height 7
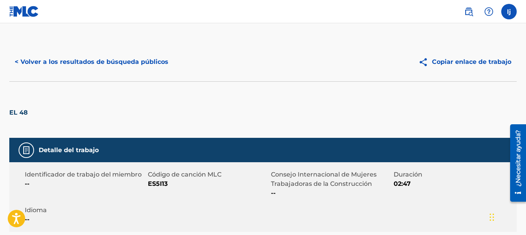
click at [509, 9] on label at bounding box center [508, 11] width 15 height 15
click at [509, 12] on input "lj [PERSON_NAME] [PERSON_NAME][EMAIL_ADDRESS][DOMAIN_NAME] Preferencias de noti…" at bounding box center [509, 12] width 0 height 0
click at [17, 9] on img at bounding box center [24, 11] width 30 height 11
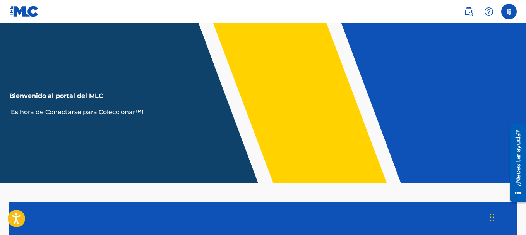
scroll to position [116, 0]
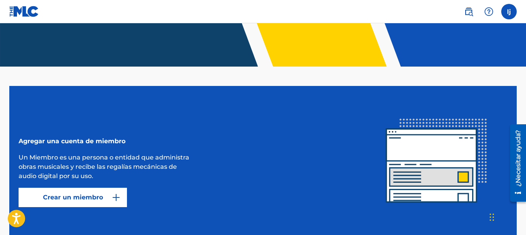
click at [508, 9] on label at bounding box center [508, 11] width 15 height 15
click at [509, 12] on input "lj [PERSON_NAME] [PERSON_NAME][EMAIL_ADDRESS][DOMAIN_NAME] Preferencias de noti…" at bounding box center [509, 12] width 0 height 0
click at [473, 10] on img at bounding box center [468, 11] width 9 height 9
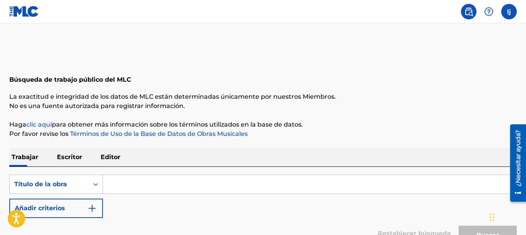
click at [29, 10] on img at bounding box center [24, 11] width 30 height 11
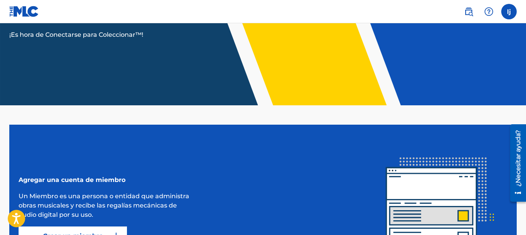
scroll to position [164, 0]
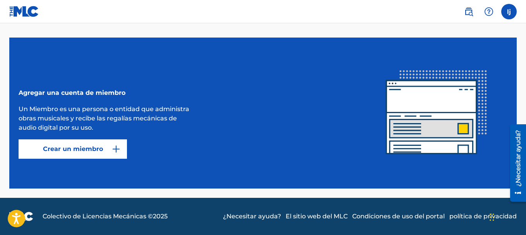
click at [93, 152] on font "Crear un miembro" at bounding box center [73, 148] width 60 height 7
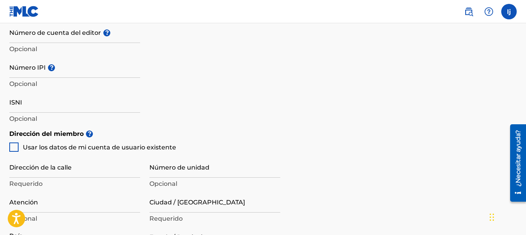
scroll to position [100, 0]
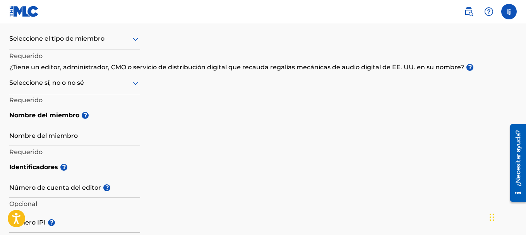
click at [508, 9] on label at bounding box center [508, 11] width 15 height 15
click at [509, 12] on input "lj [PERSON_NAME] [PERSON_NAME][EMAIL_ADDRESS][DOMAIN_NAME] Preferencias de noti…" at bounding box center [509, 12] width 0 height 0
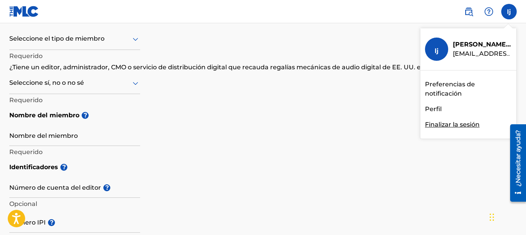
click at [428, 110] on font "Perfil" at bounding box center [433, 108] width 17 height 7
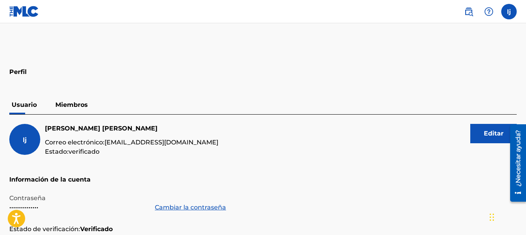
click at [78, 107] on font "Miembros" at bounding box center [71, 104] width 32 height 7
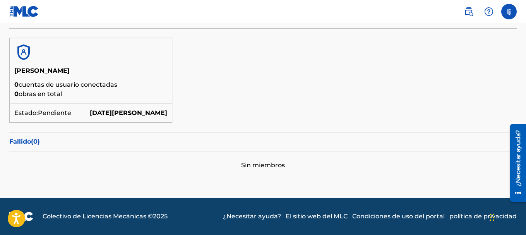
scroll to position [66, 0]
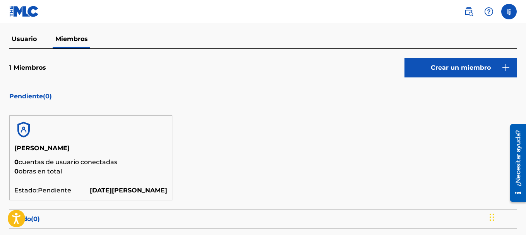
click at [36, 96] on font "Pendiente" at bounding box center [26, 95] width 34 height 7
click at [11, 69] on font "1" at bounding box center [10, 67] width 2 height 7
click at [446, 69] on font "Crear un miembro" at bounding box center [460, 67] width 60 height 7
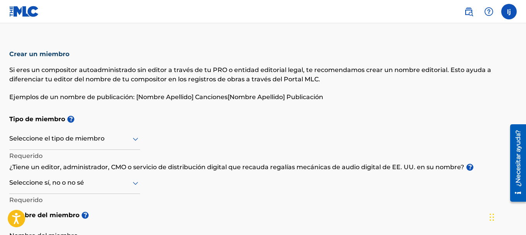
click at [61, 142] on div "Seleccione el tipo de miembro" at bounding box center [74, 139] width 131 height 22
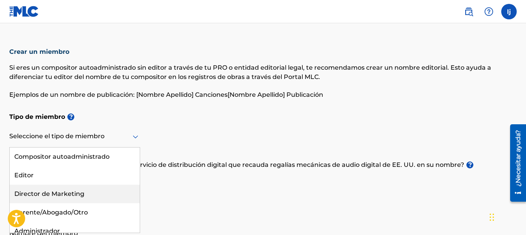
scroll to position [8, 0]
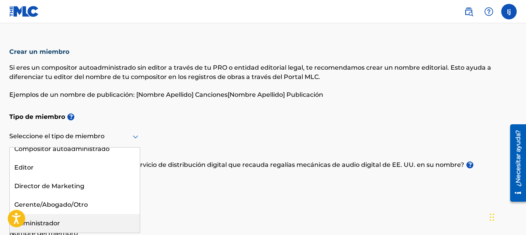
click at [88, 218] on div "Administrador" at bounding box center [75, 223] width 130 height 19
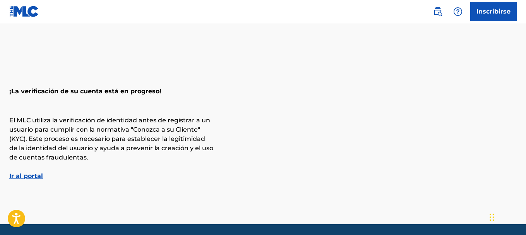
scroll to position [26, 0]
